Goal: Information Seeking & Learning: Understand process/instructions

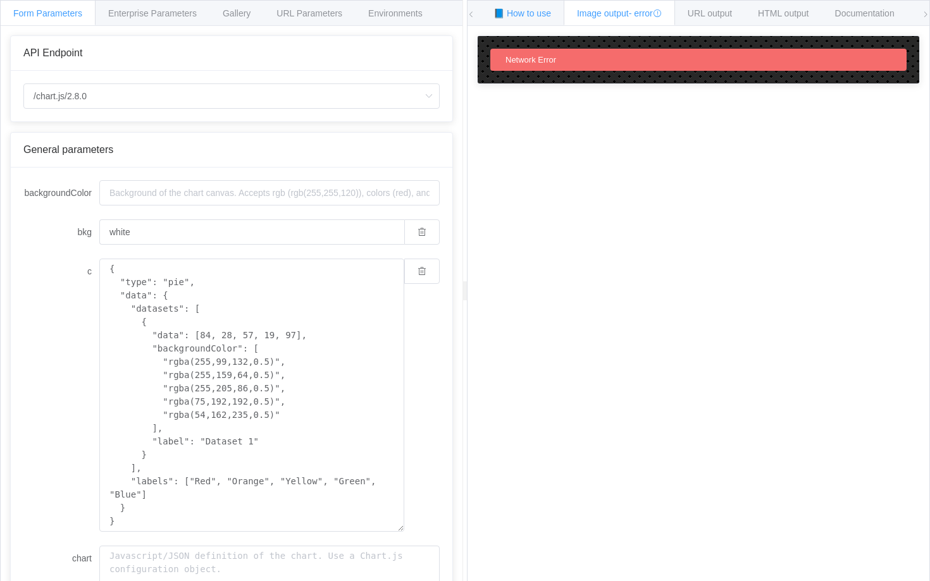
click at [540, 5] on div "📘 How to use" at bounding box center [522, 12] width 84 height 25
